Goal: Task Accomplishment & Management: Manage account settings

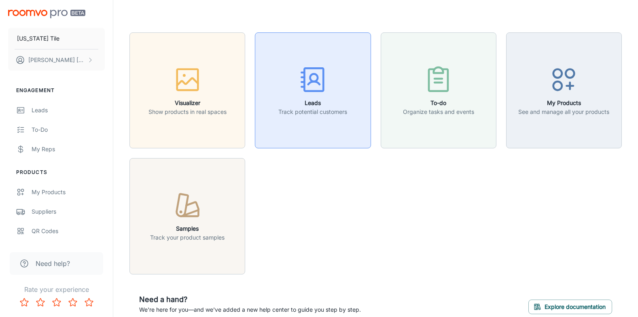
click at [310, 86] on icon "button" at bounding box center [313, 79] width 30 height 30
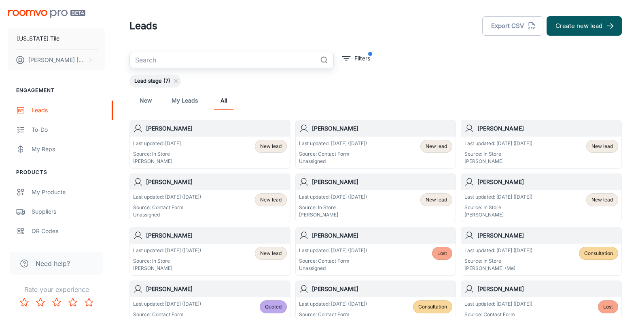
click at [149, 59] on input "text" at bounding box center [223, 60] width 187 height 16
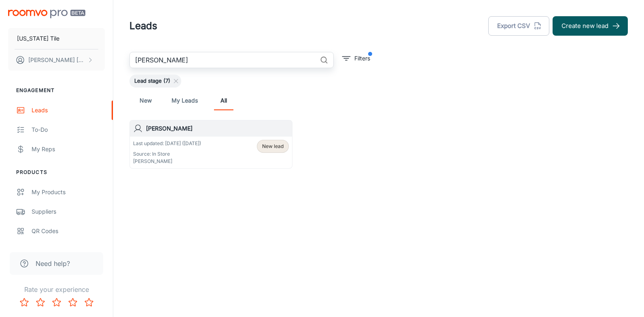
type input "[PERSON_NAME]"
click at [174, 132] on h6 "[PERSON_NAME]" at bounding box center [217, 128] width 143 height 9
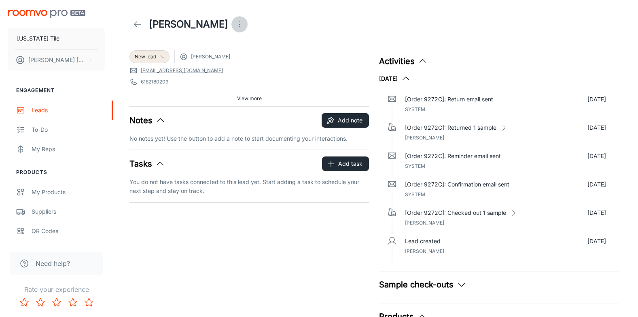
click at [235, 25] on icon "Open menu" at bounding box center [240, 24] width 10 height 10
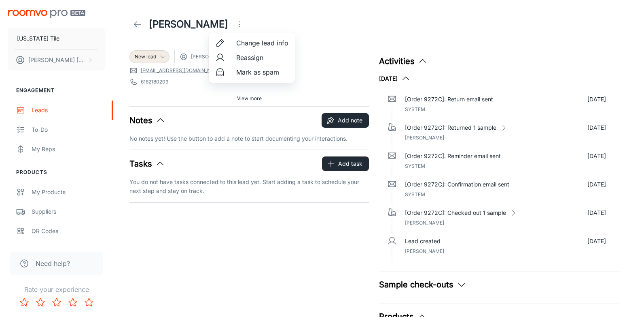
click at [238, 20] on div at bounding box center [322, 158] width 644 height 317
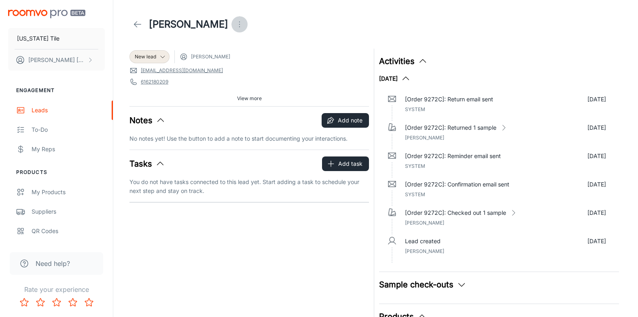
click at [235, 23] on icon "Open menu" at bounding box center [240, 24] width 10 height 10
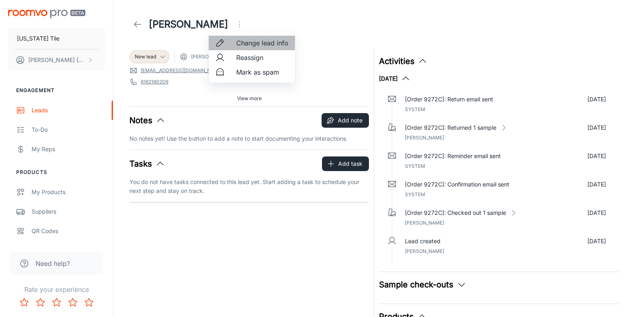
click at [233, 43] on li "Change lead info" at bounding box center [252, 43] width 86 height 15
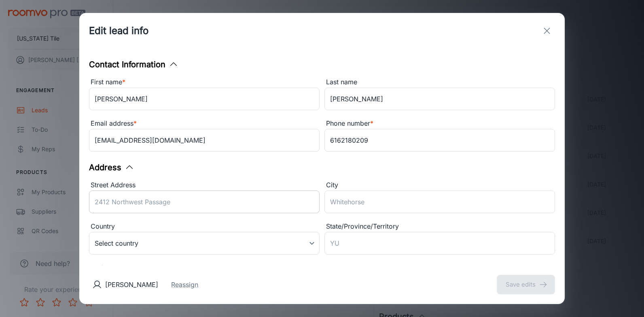
click at [134, 209] on input "Street Address" at bounding box center [204, 201] width 231 height 23
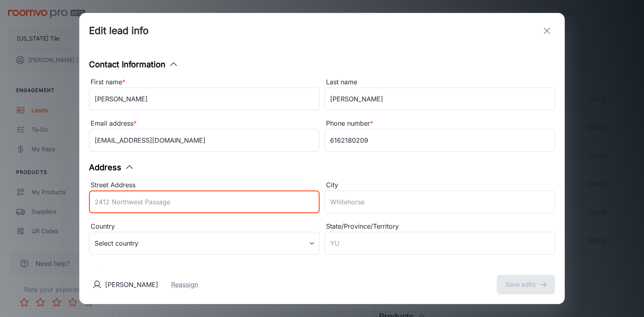
drag, startPoint x: 253, startPoint y: 42, endPoint x: 345, endPoint y: 42, distance: 91.5
click at [253, 42] on div "Edit lead info" at bounding box center [322, 31] width 486 height 36
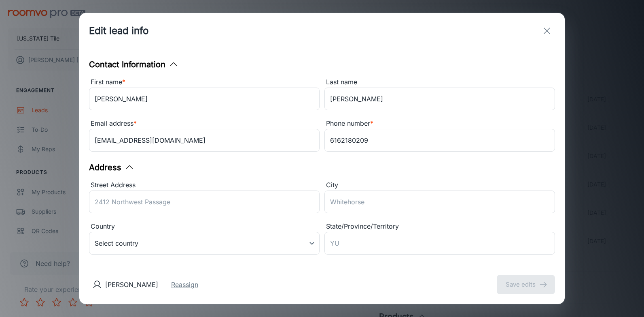
click at [547, 30] on line "exit" at bounding box center [547, 31] width 6 height 6
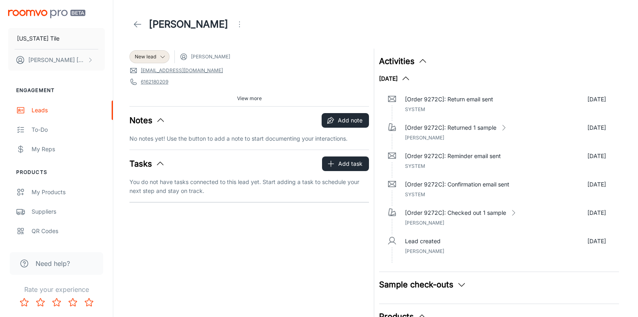
click at [136, 23] on icon at bounding box center [138, 24] width 10 height 10
